Goal: Information Seeking & Learning: Learn about a topic

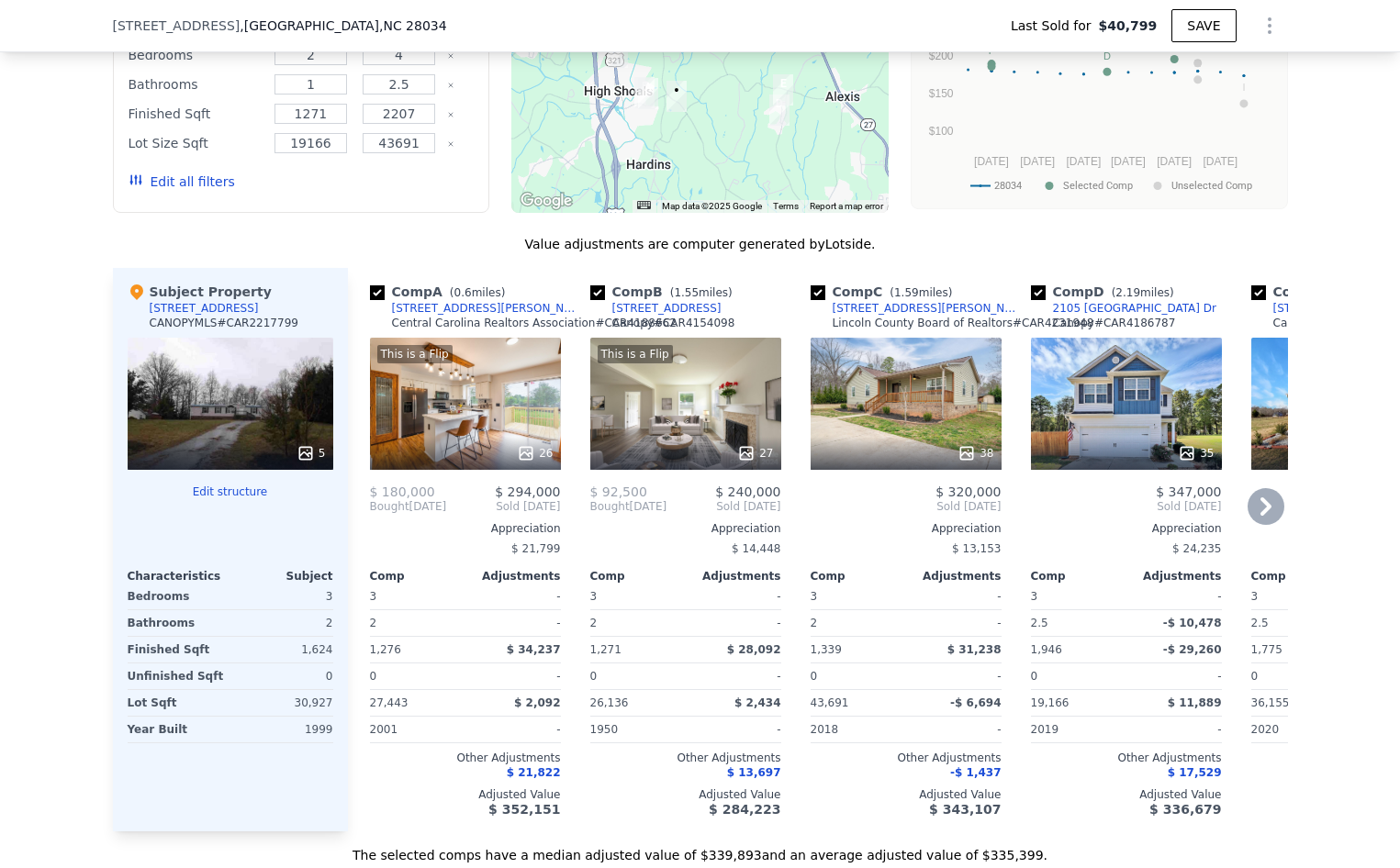
scroll to position [1462, 0]
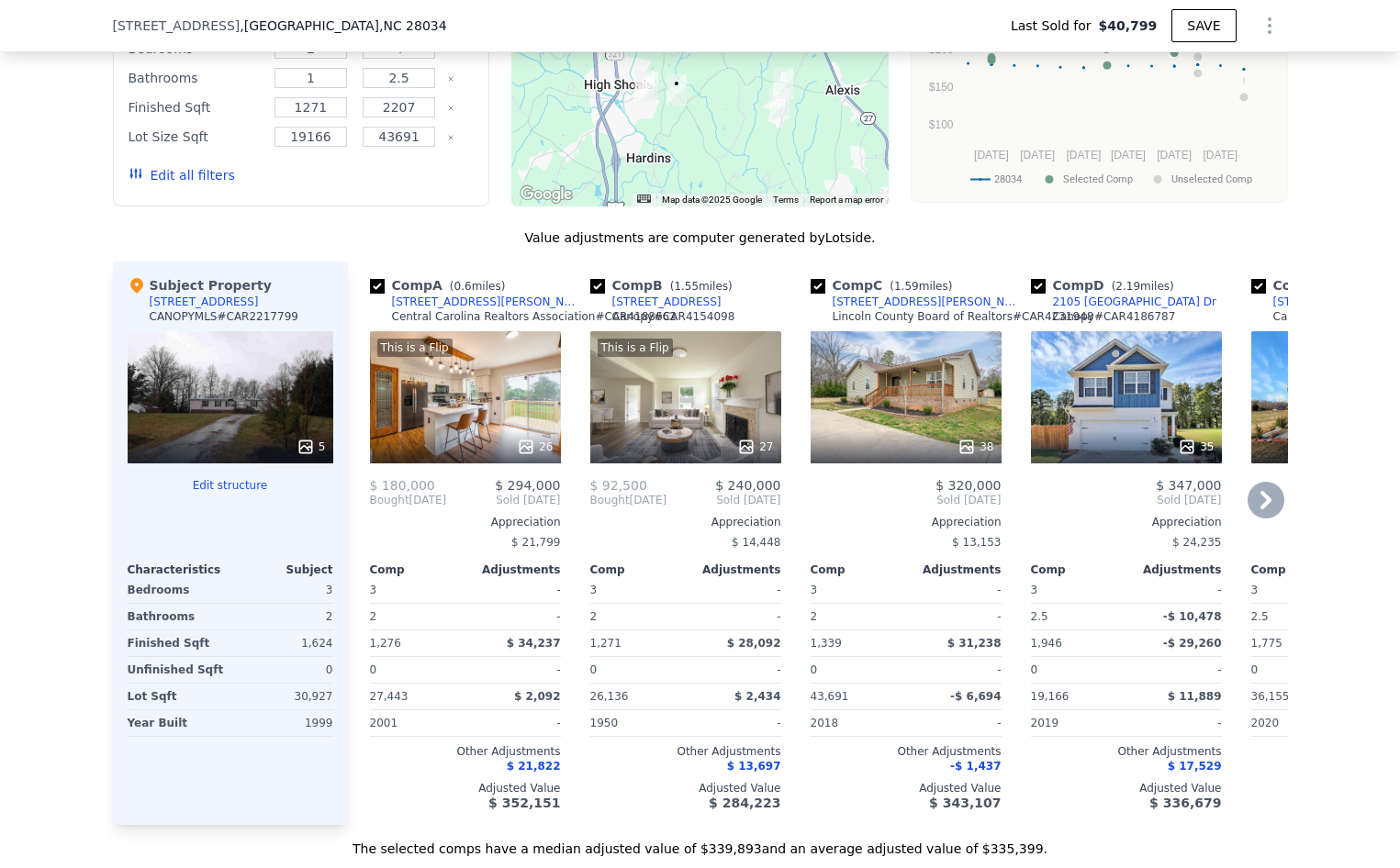
click at [415, 309] on div "[STREET_ADDRESS][PERSON_NAME]" at bounding box center [487, 302] width 191 height 15
type input "$ 338,000"
type input "$ 272,136"
click at [1260, 509] on icon at bounding box center [1266, 500] width 11 height 18
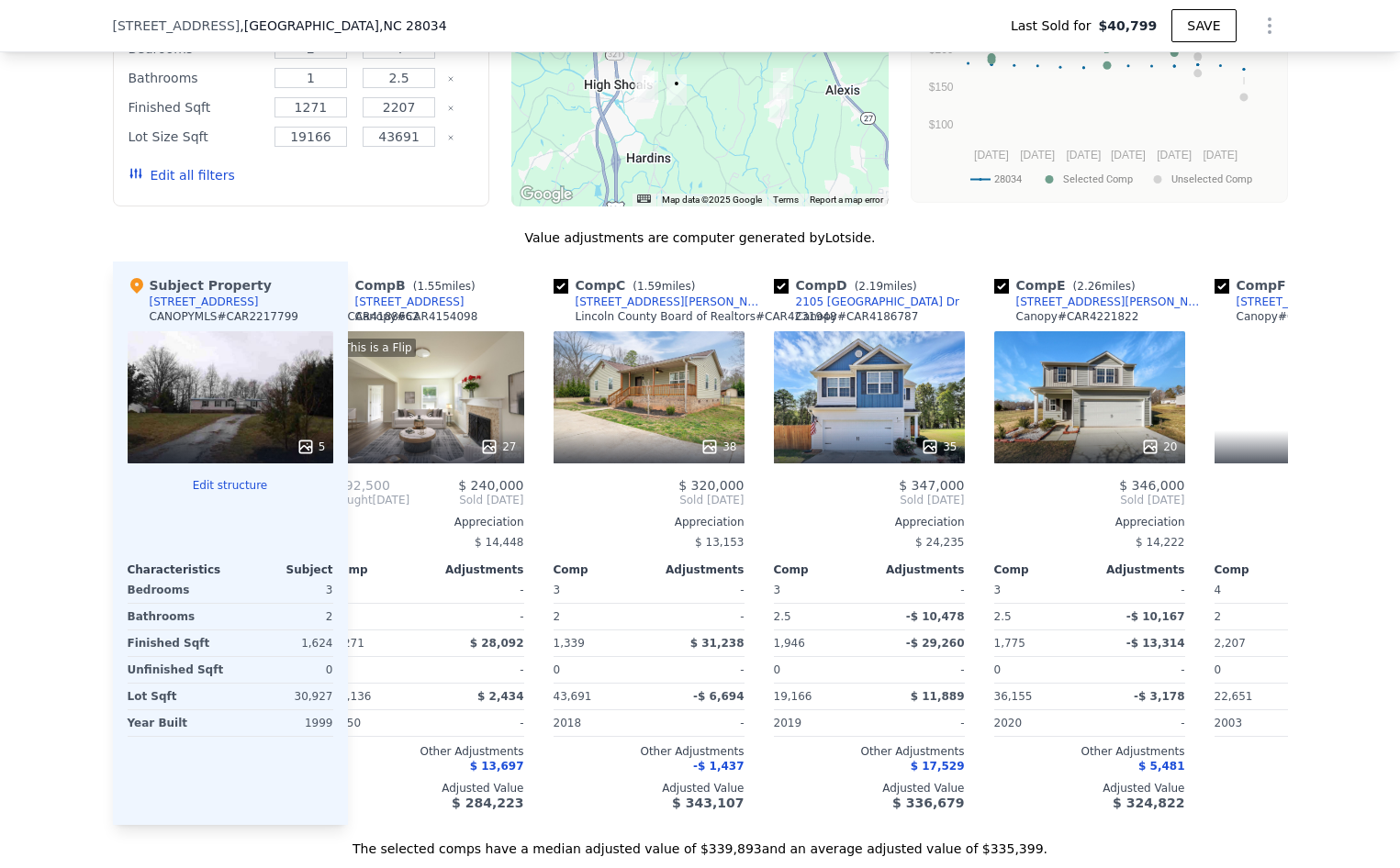
scroll to position [0, 441]
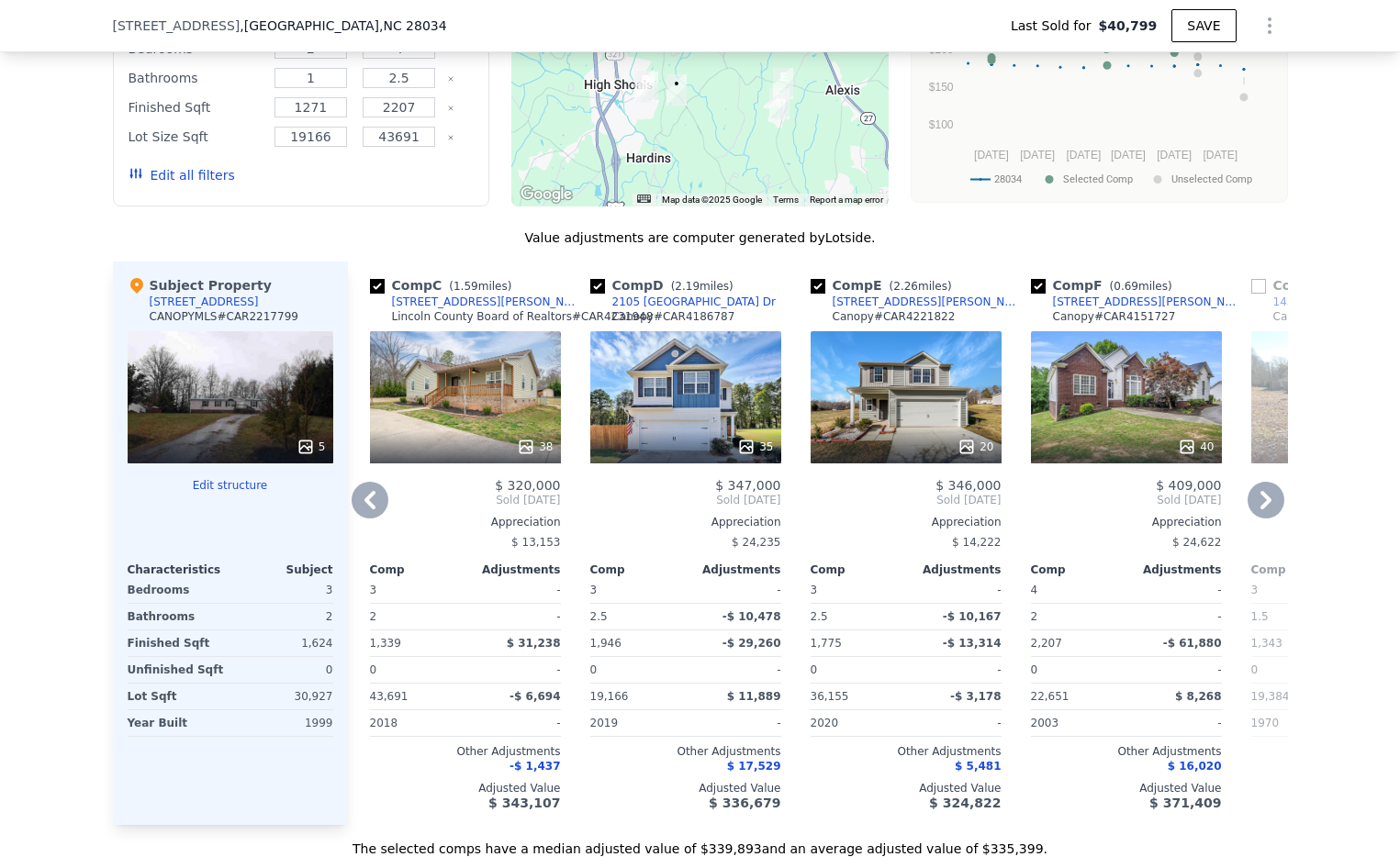
click at [1260, 509] on icon at bounding box center [1266, 500] width 11 height 18
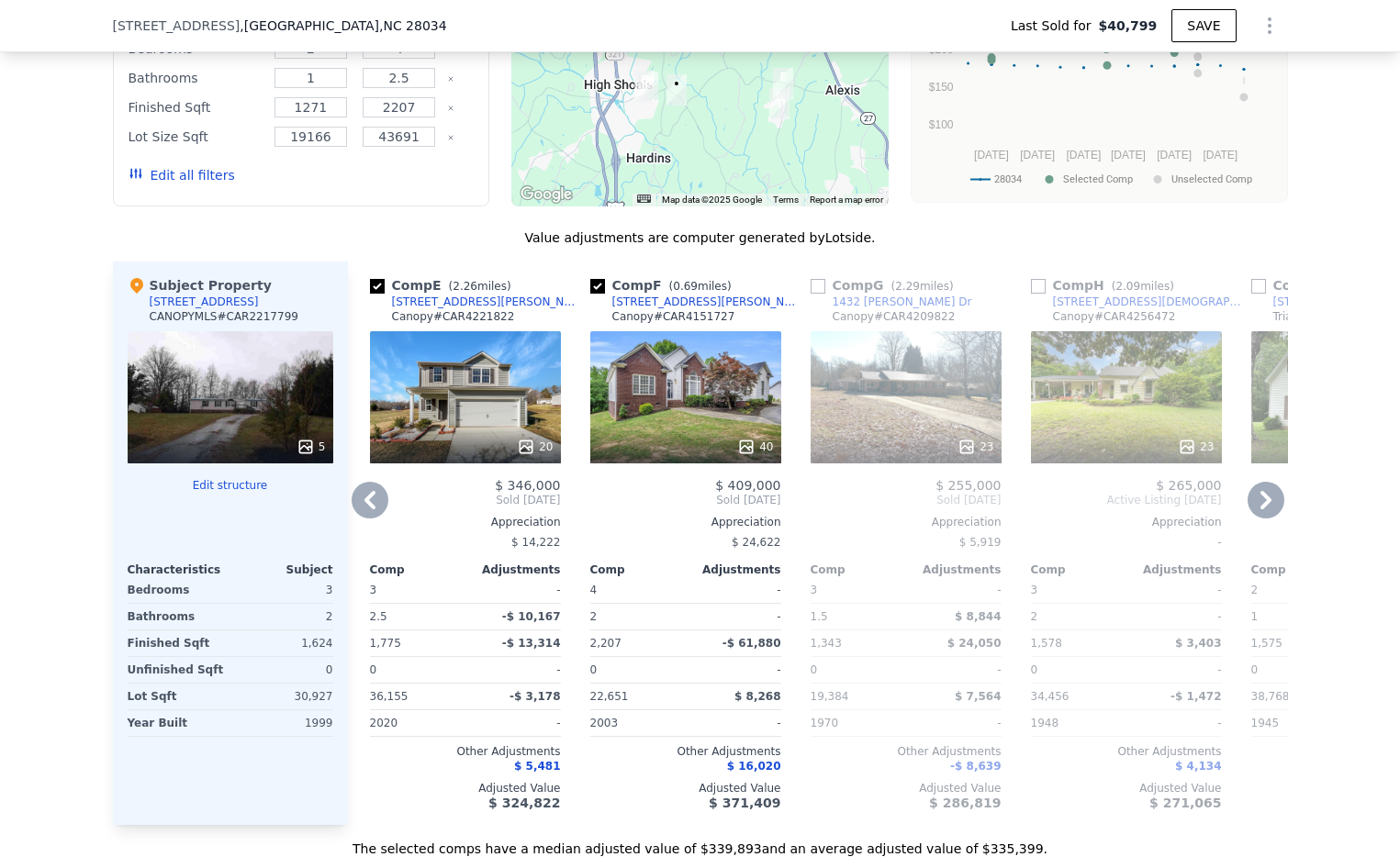
click at [1260, 509] on icon at bounding box center [1266, 500] width 11 height 18
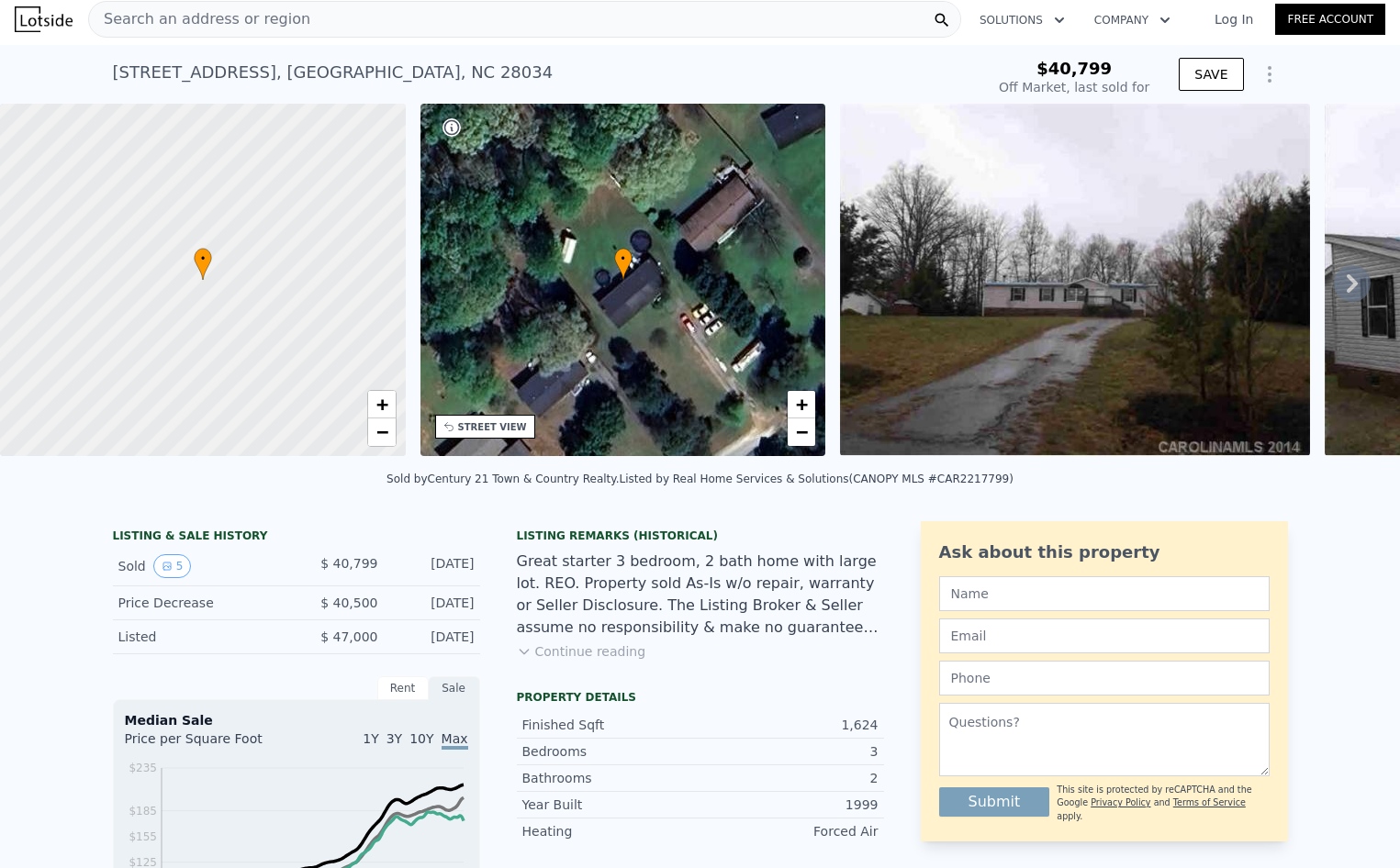
scroll to position [0, 0]
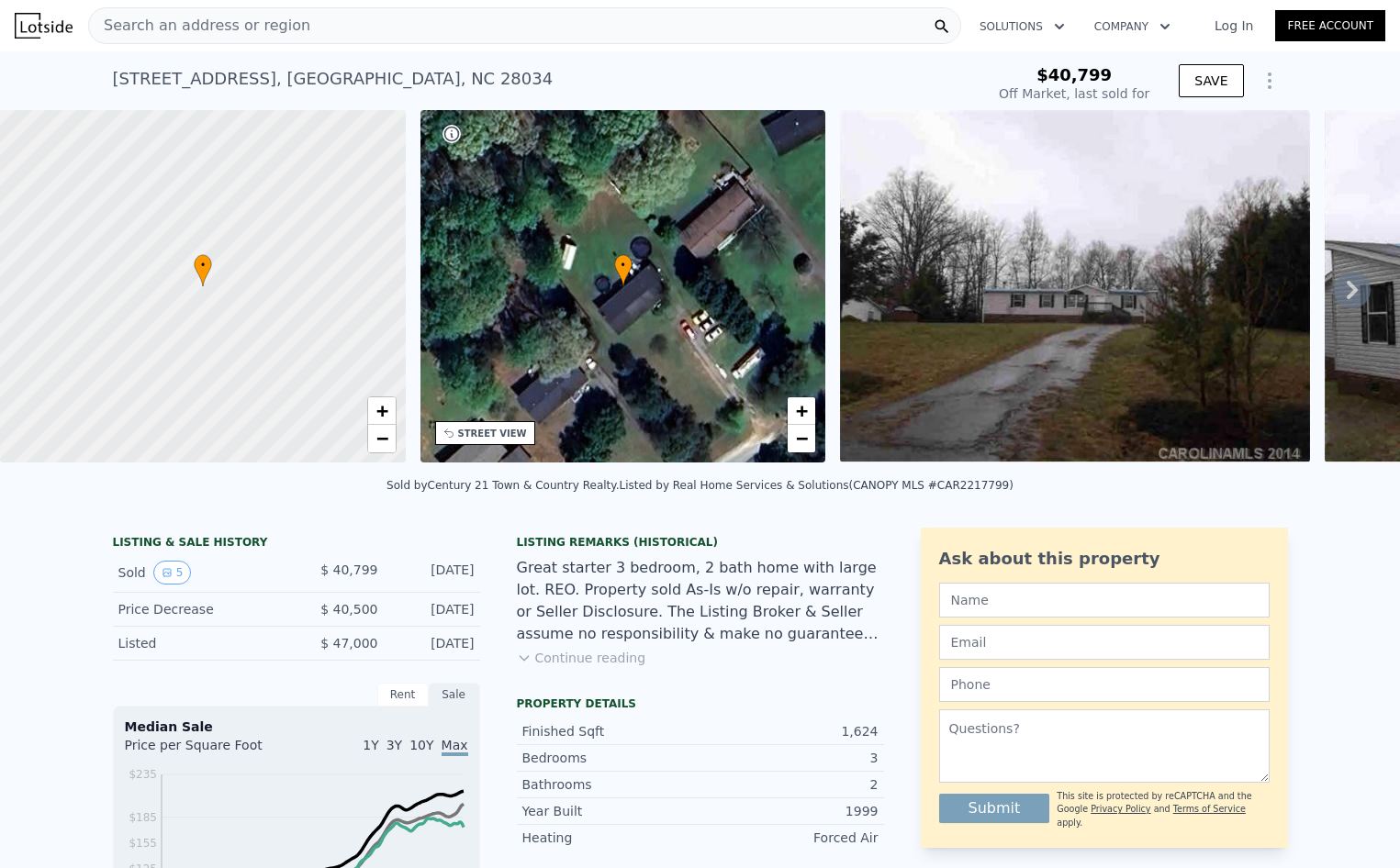
click at [244, 18] on span "Search an address or region" at bounding box center [199, 26] width 221 height 22
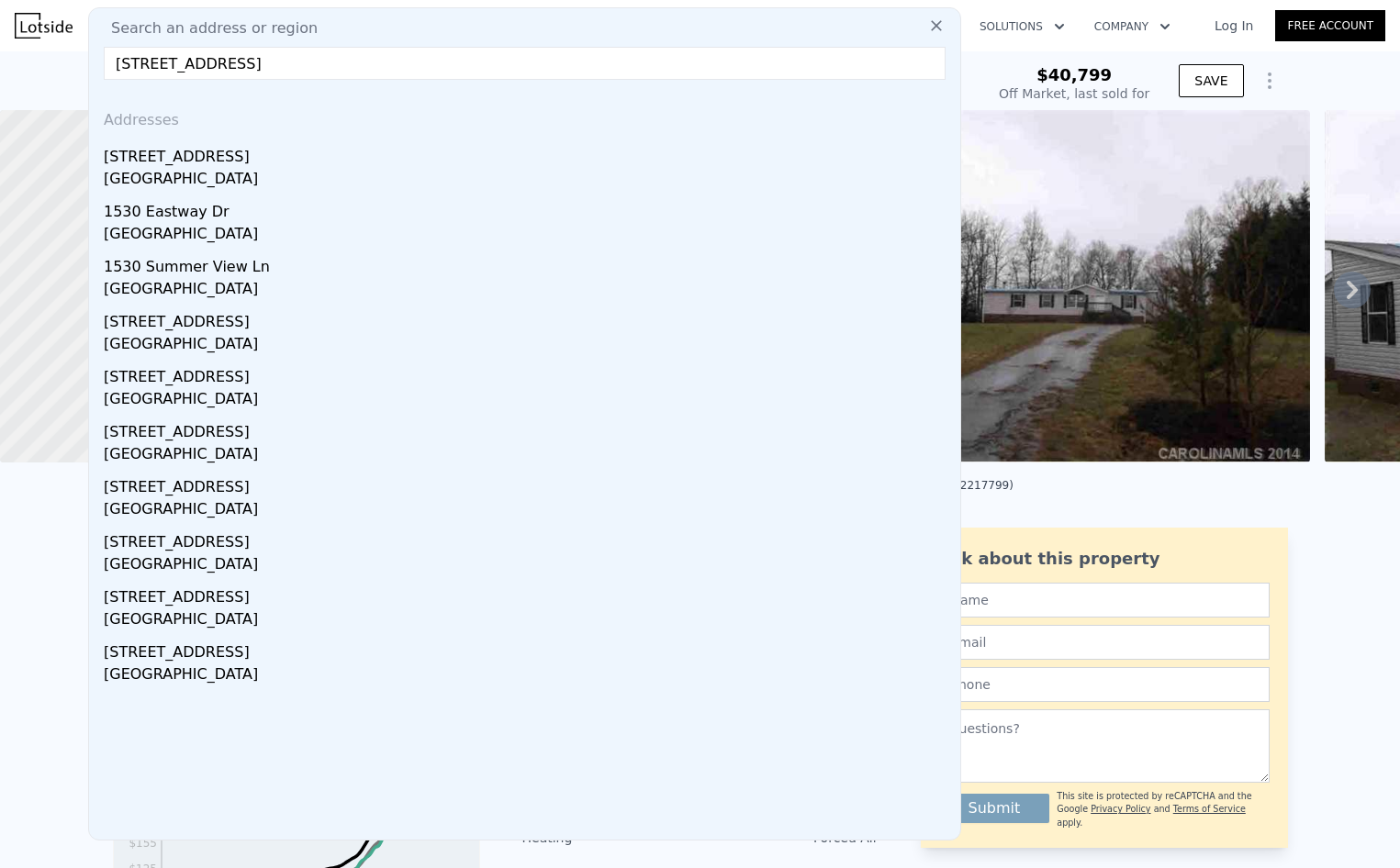
type input "[STREET_ADDRESS]"
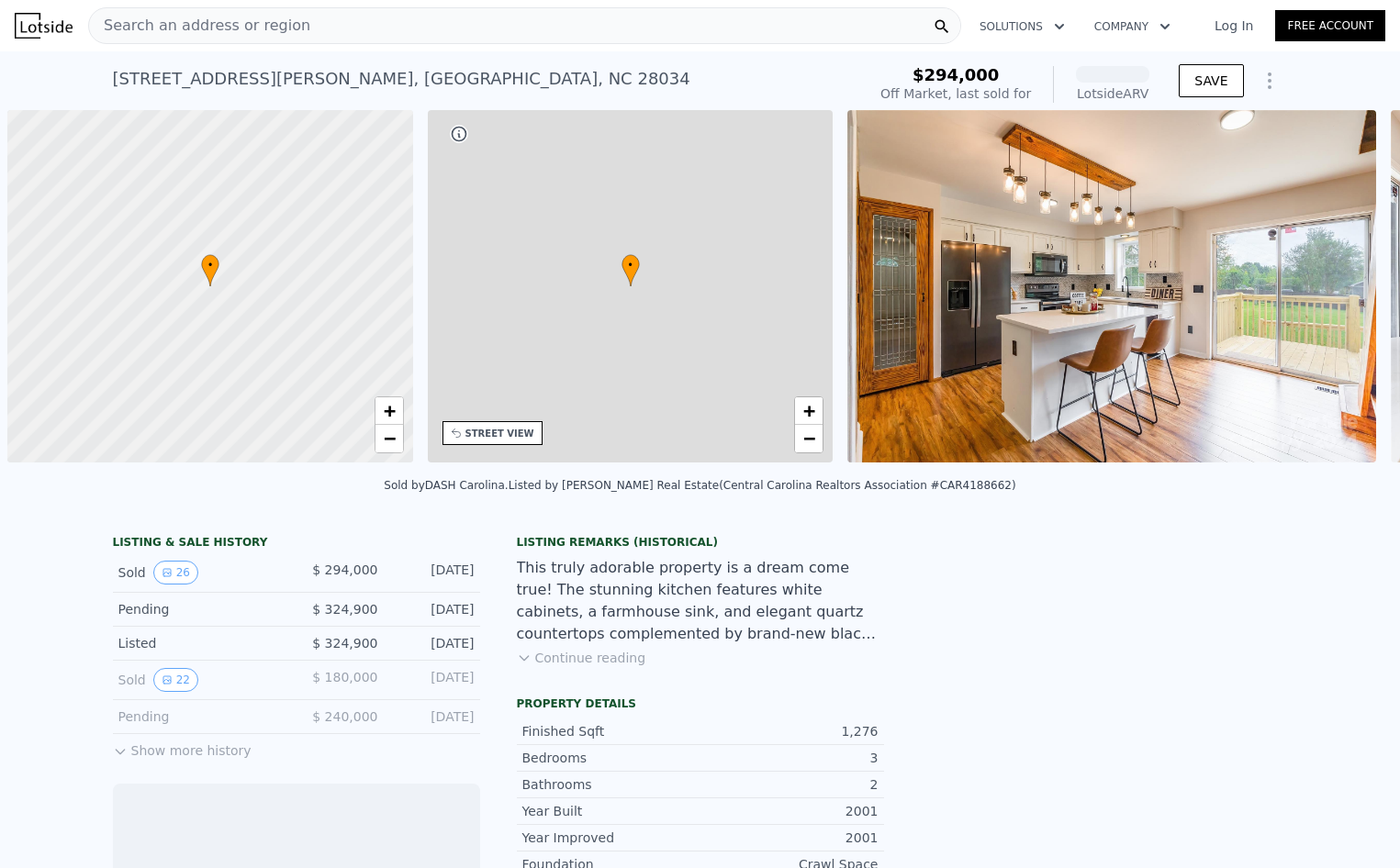
scroll to position [0, 7]
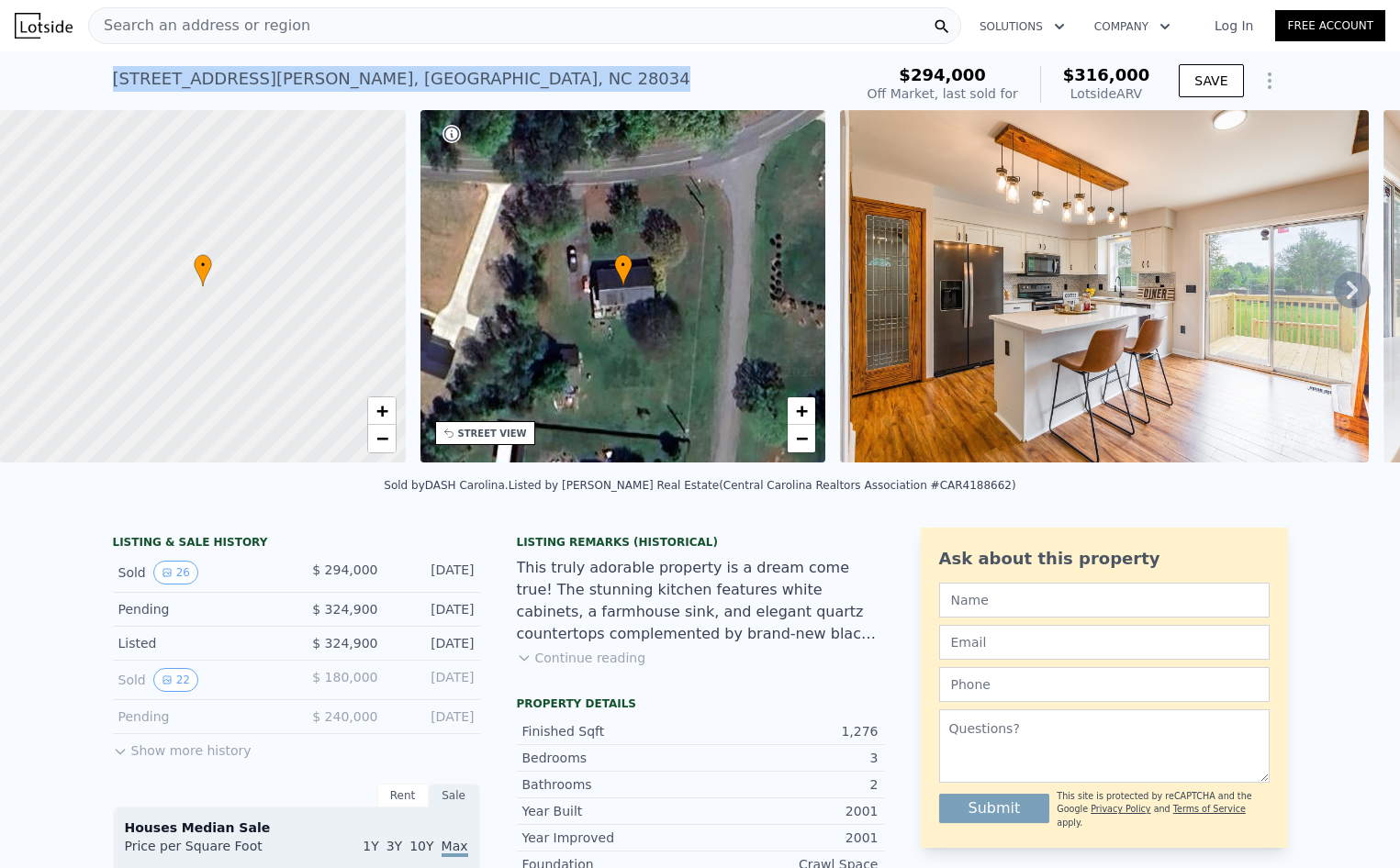
drag, startPoint x: 462, startPoint y: 75, endPoint x: 71, endPoint y: 69, distance: 391.0
click at [71, 69] on div "340 Old Hardin Rd , High Shoals , NC 28034 Sold Dec 2024 for $294k (~ARV $316k …" at bounding box center [700, 81] width 1400 height 59
copy div "340 Old Hardin Rd , High Shoals , NC 28034"
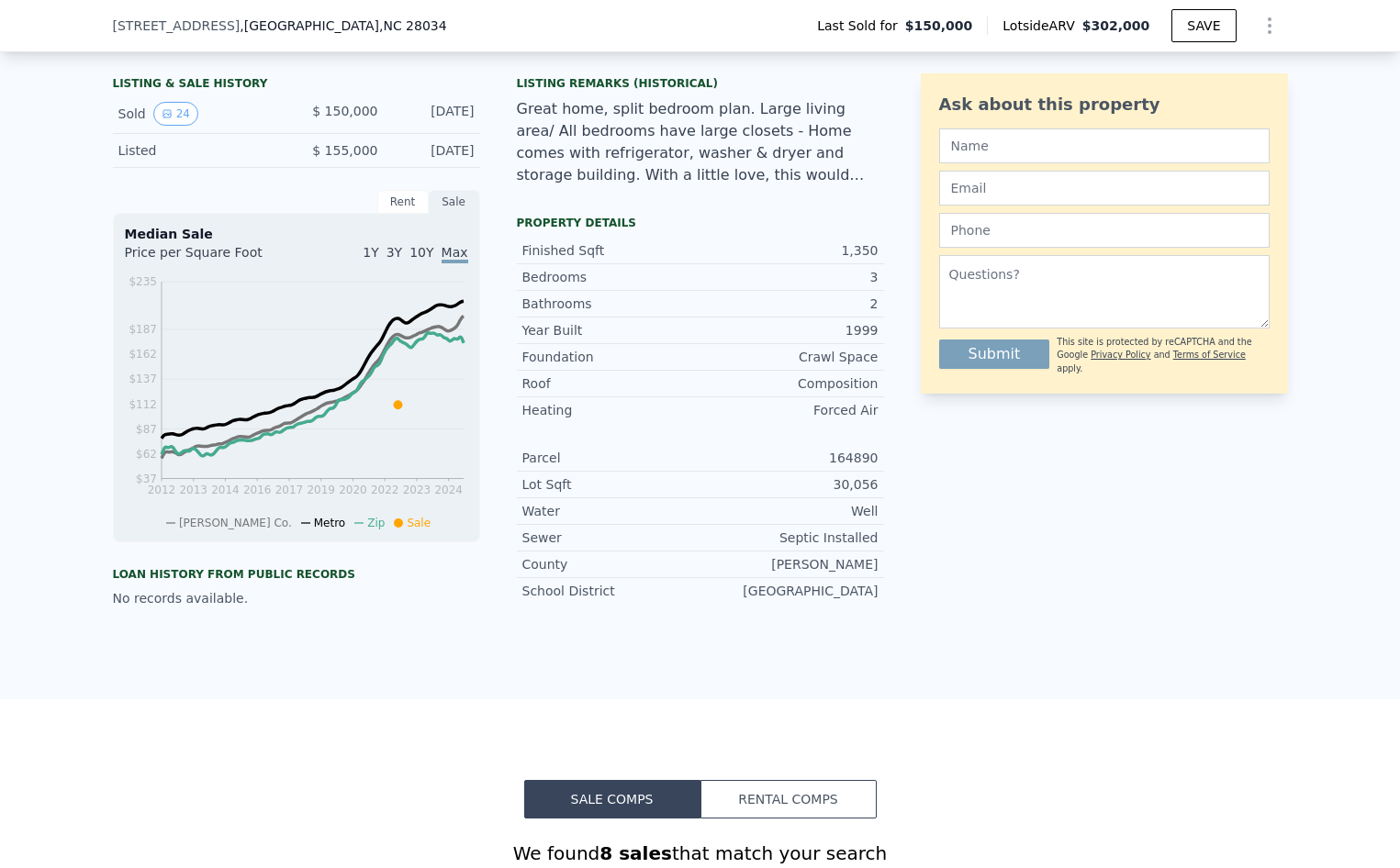
scroll to position [269, 0]
